Goal: Check status

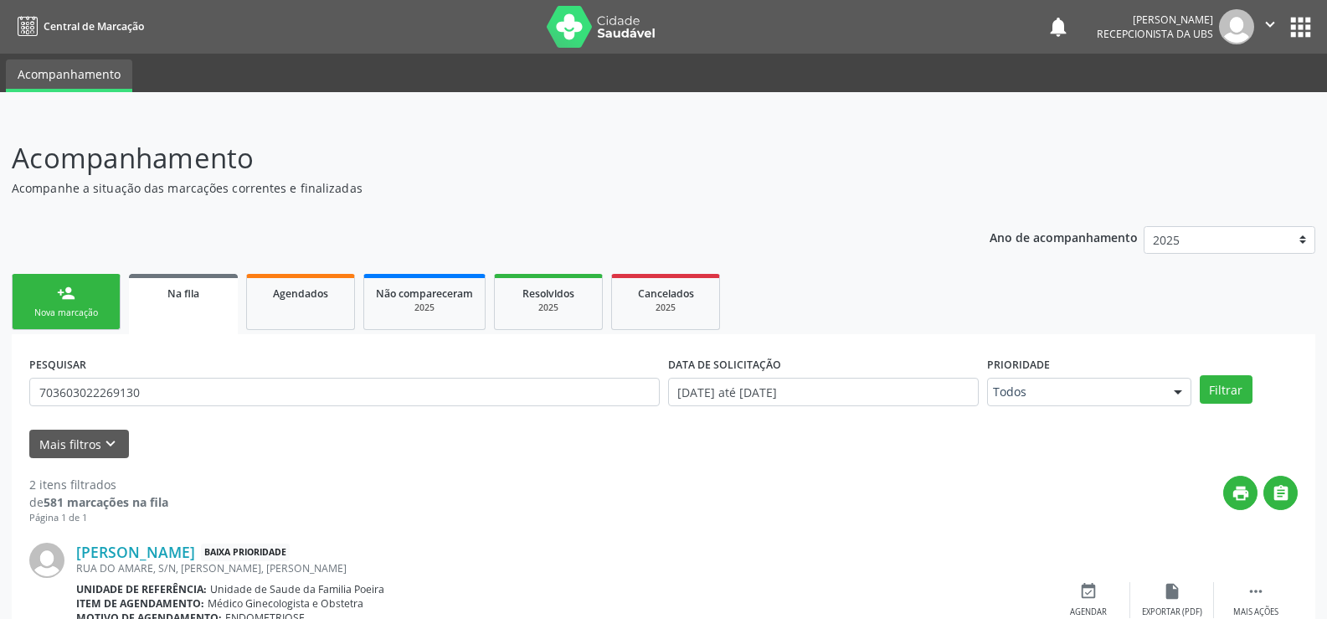
scroll to position [234, 0]
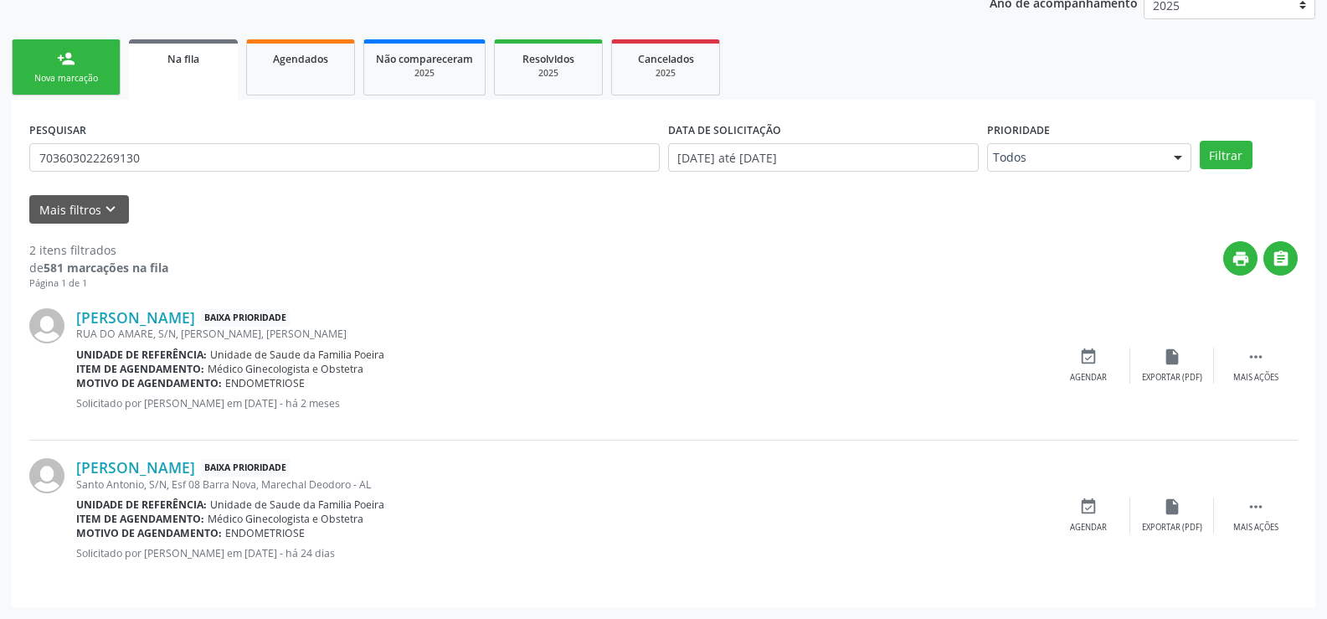
click at [20, 167] on div "PESQUISAR 703603022269130 DATA DE SOLICITAÇÃO 01/01/2025 até 03/10/2025 Priorid…" at bounding box center [664, 353] width 1304 height 507
type input "709502552266180"
click at [1213, 149] on button "Filtrar" at bounding box center [1226, 155] width 53 height 28
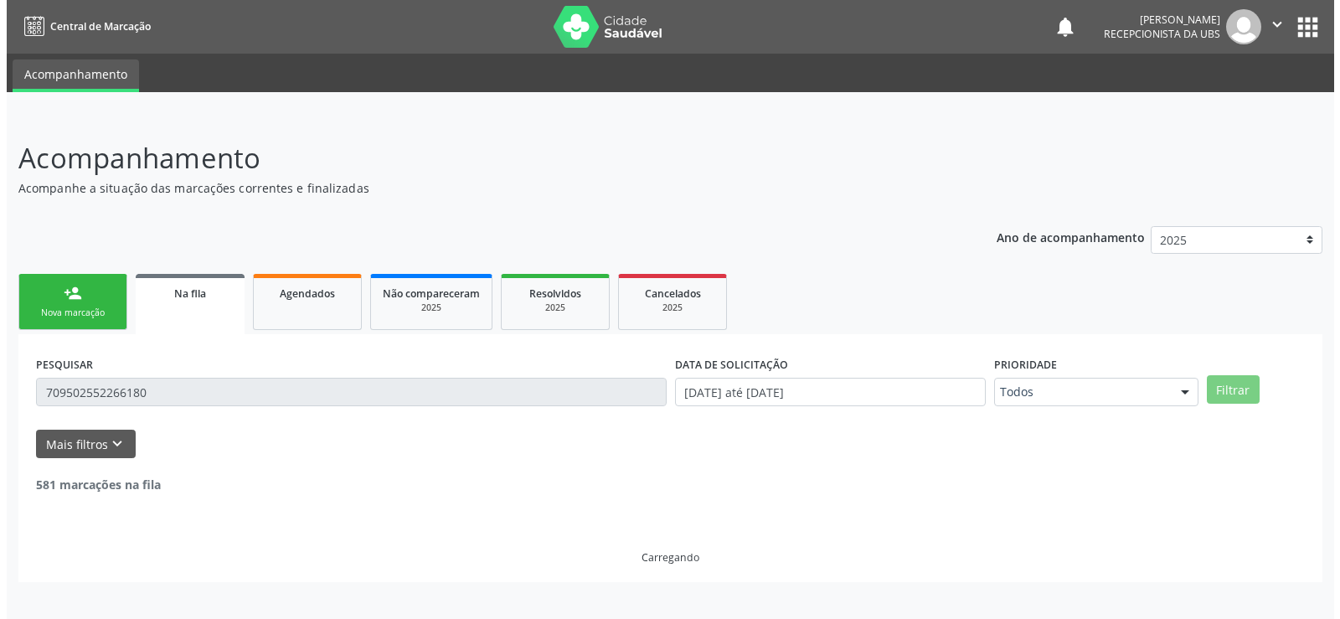
scroll to position [0, 0]
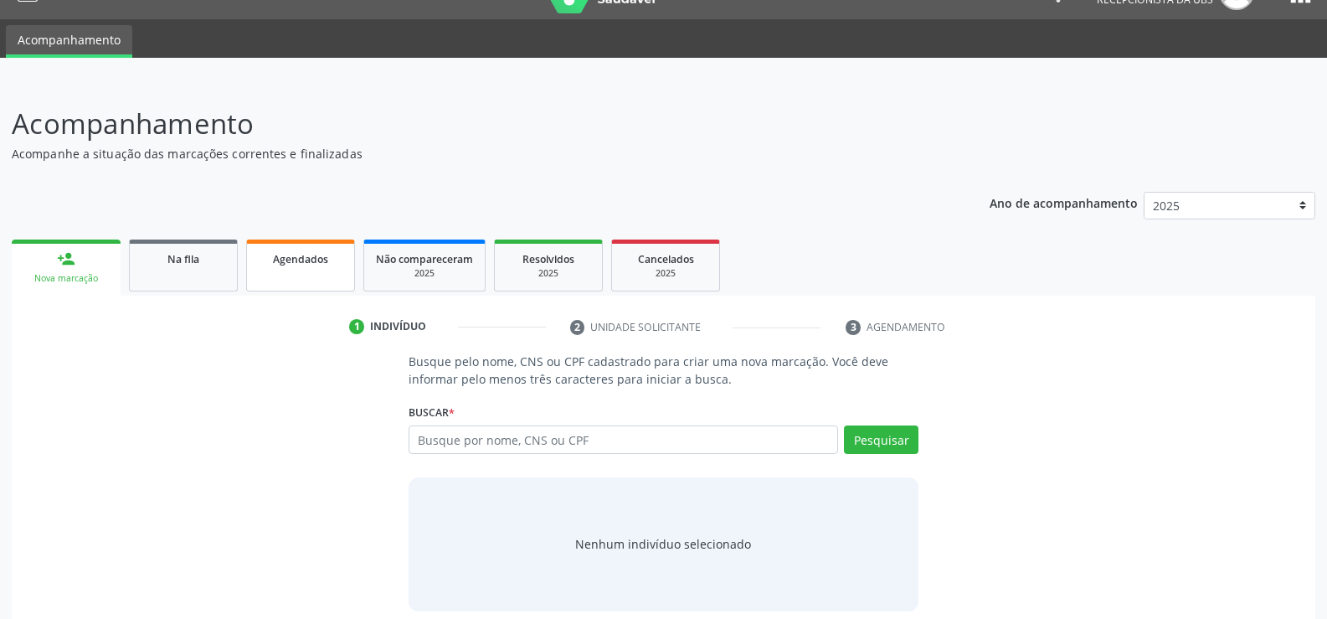
scroll to position [50, 0]
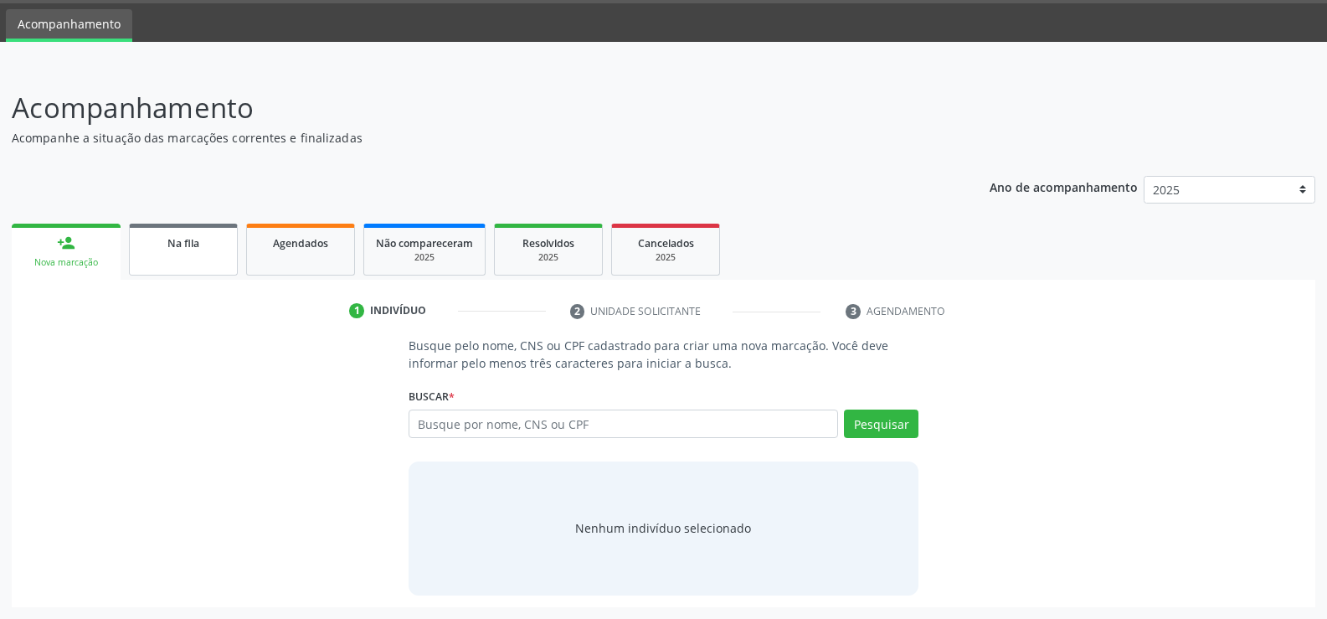
click at [189, 258] on link "Na fila" at bounding box center [183, 250] width 109 height 52
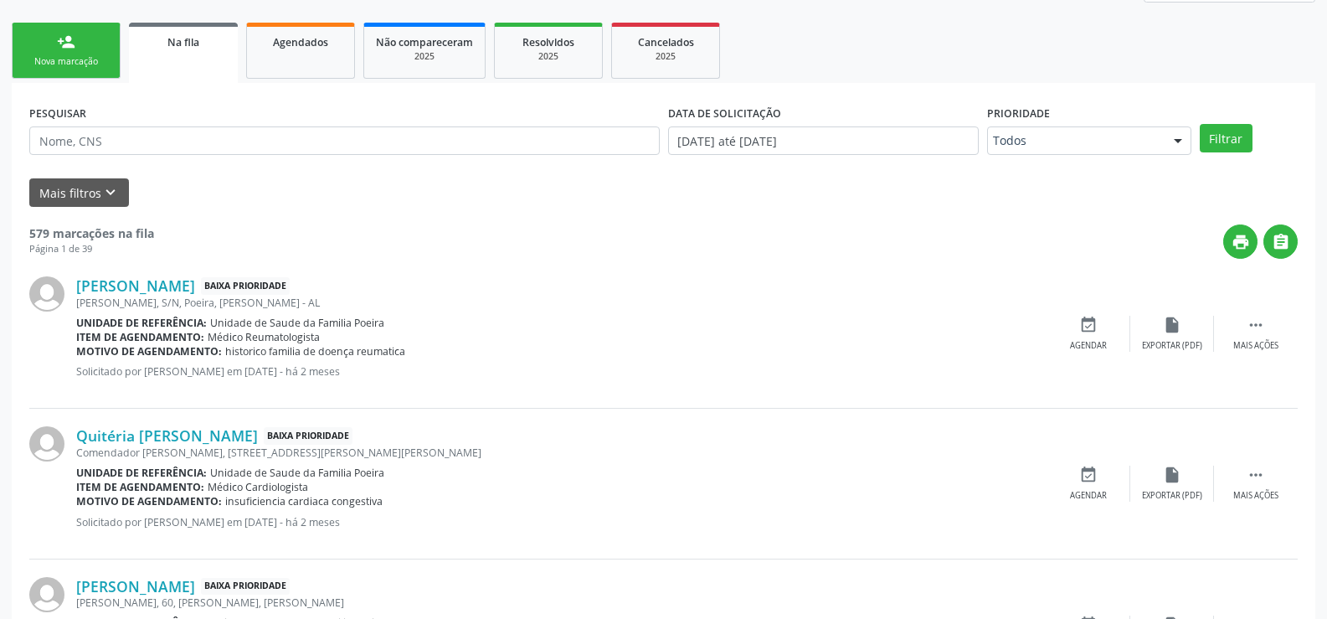
scroll to position [167, 0]
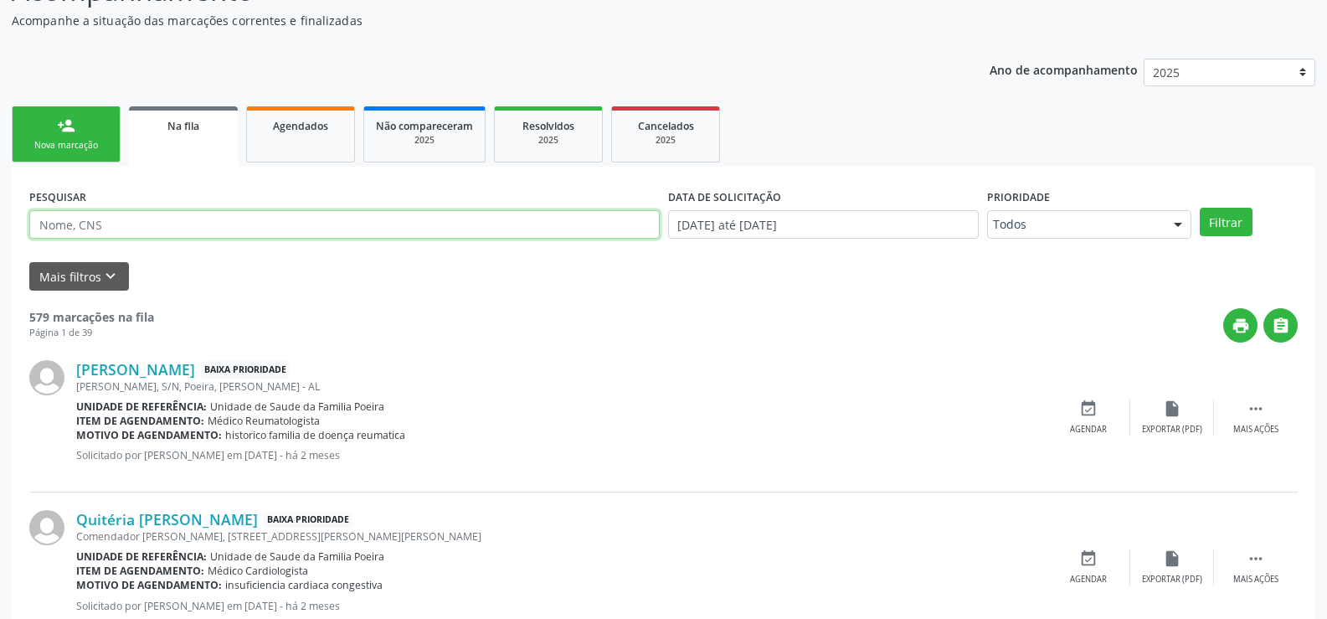
click at [155, 236] on input "text" at bounding box center [344, 224] width 631 height 28
type input "709502552266180"
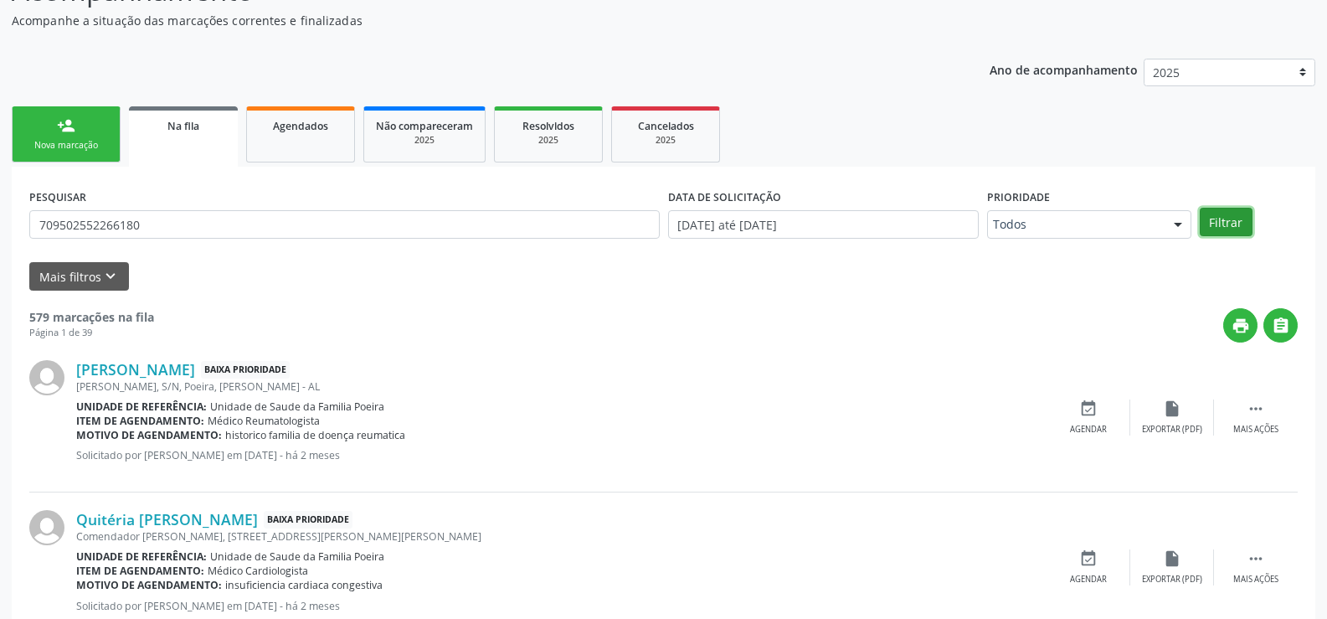
click at [1227, 216] on button "Filtrar" at bounding box center [1226, 222] width 53 height 28
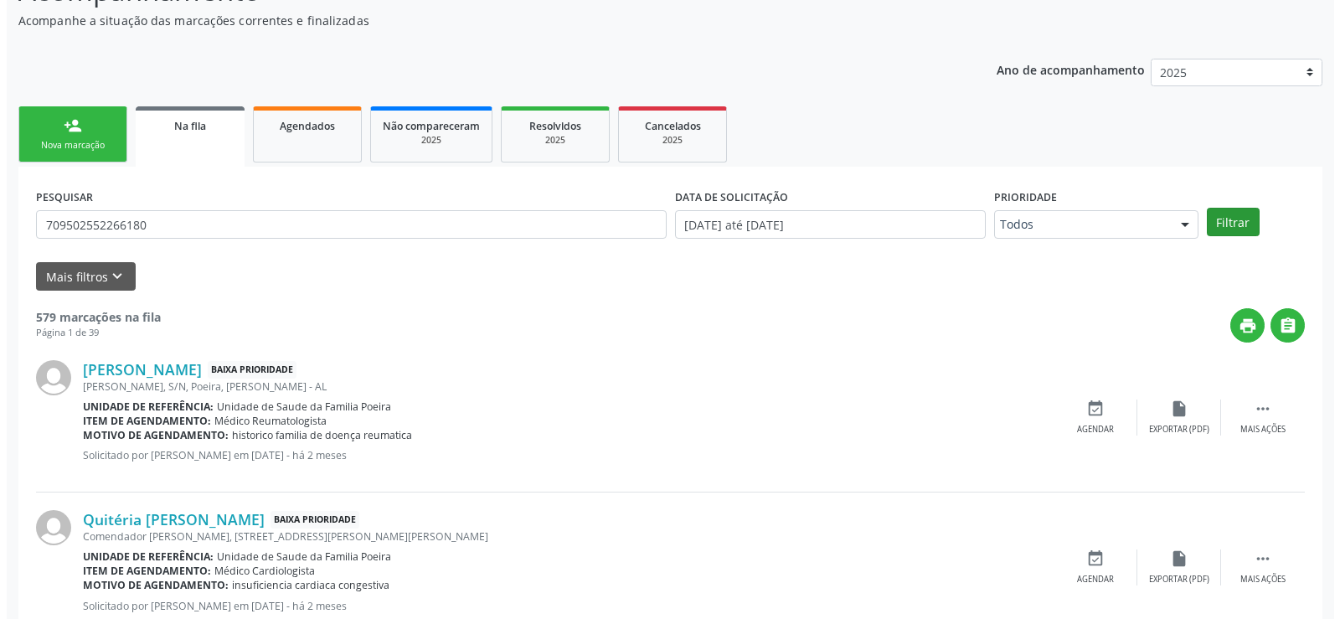
scroll to position [0, 0]
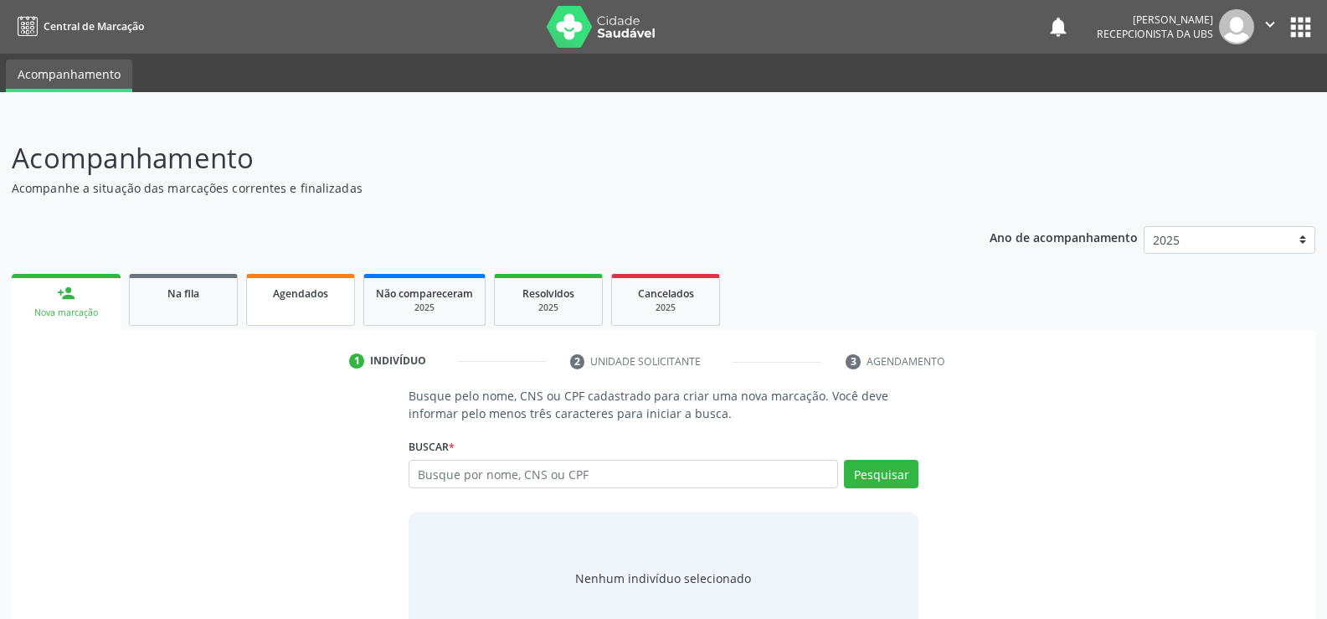
click at [329, 307] on link "Agendados" at bounding box center [300, 300] width 109 height 52
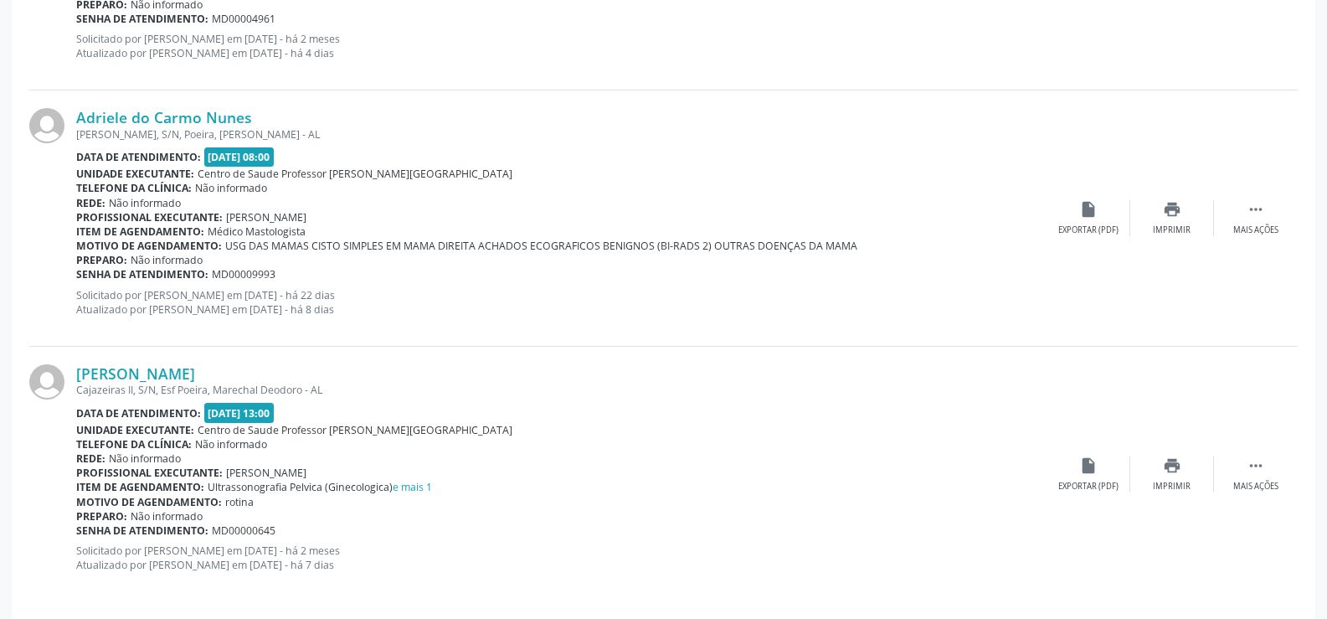
scroll to position [702, 0]
